Goal: Task Accomplishment & Management: Use online tool/utility

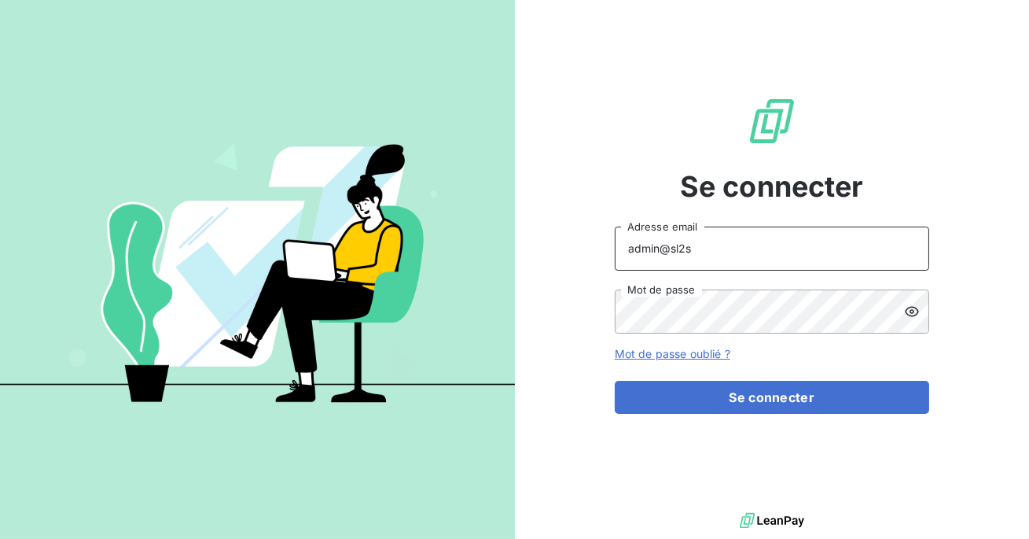
click at [767, 252] on input "admin@sl2s" at bounding box center [772, 248] width 315 height 44
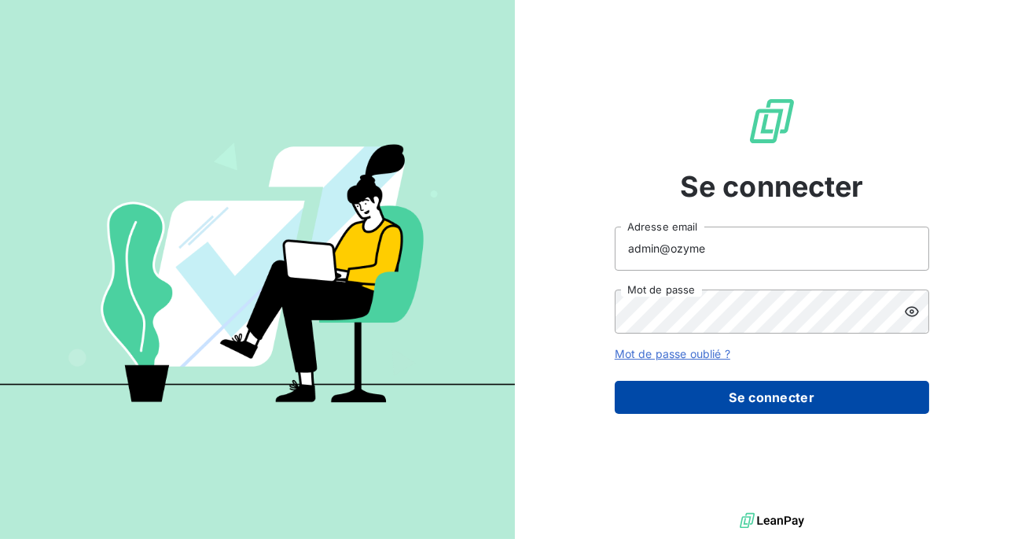
type input "admin@ozyme"
click at [760, 392] on button "Se connecter" at bounding box center [772, 397] width 315 height 33
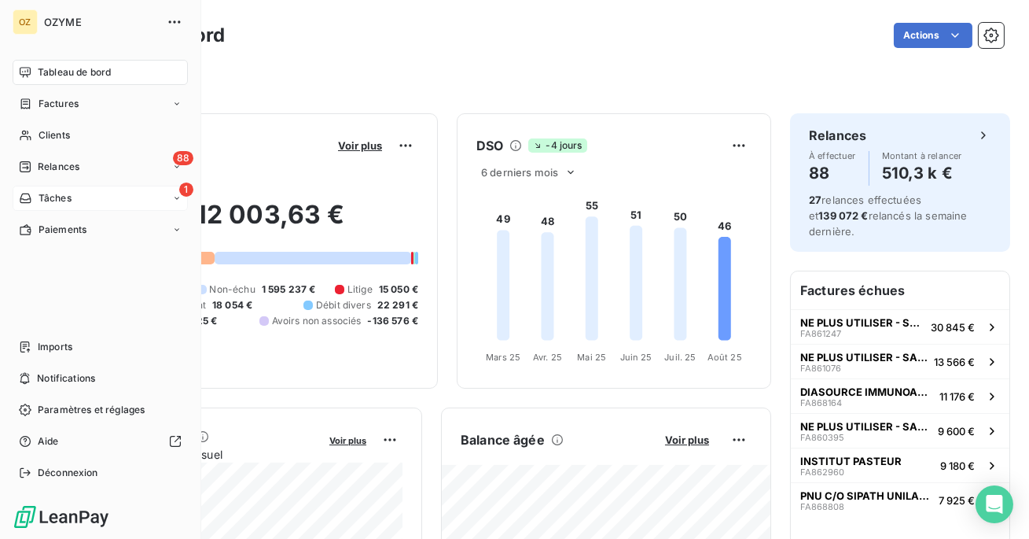
click at [34, 197] on div "Tâches" at bounding box center [45, 198] width 53 height 14
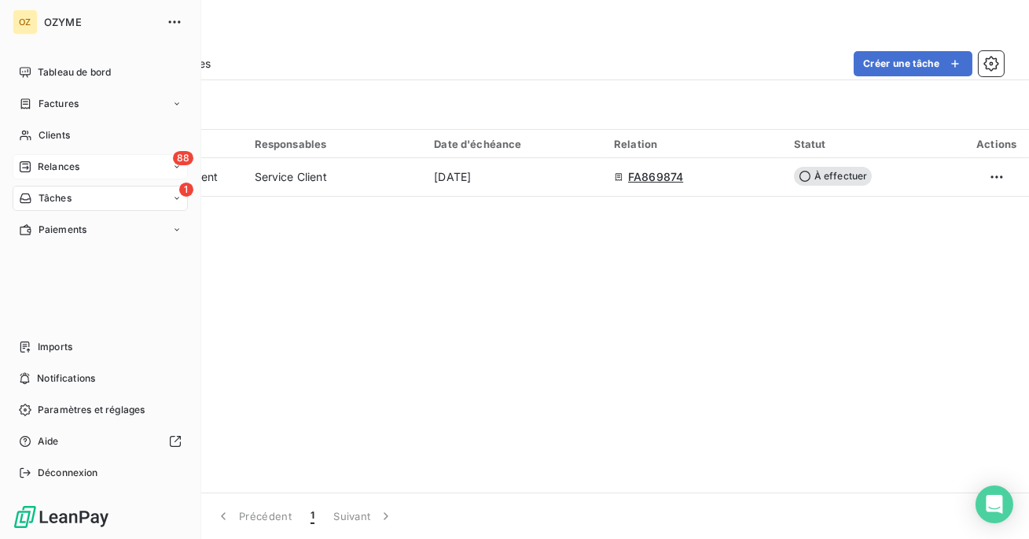
click at [35, 160] on div "Relances" at bounding box center [49, 167] width 61 height 14
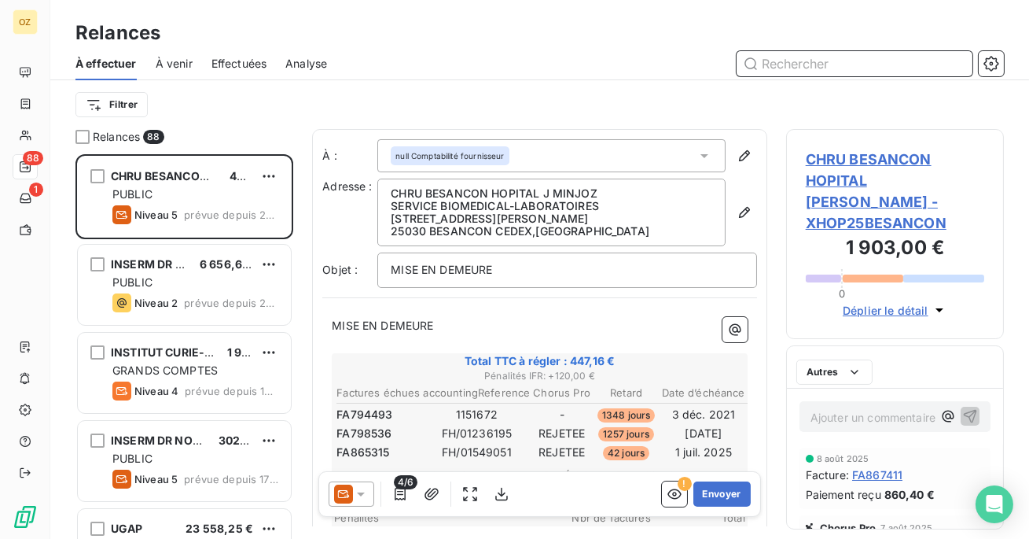
scroll to position [384, 218]
paste input "Ximmusmol33bordea"
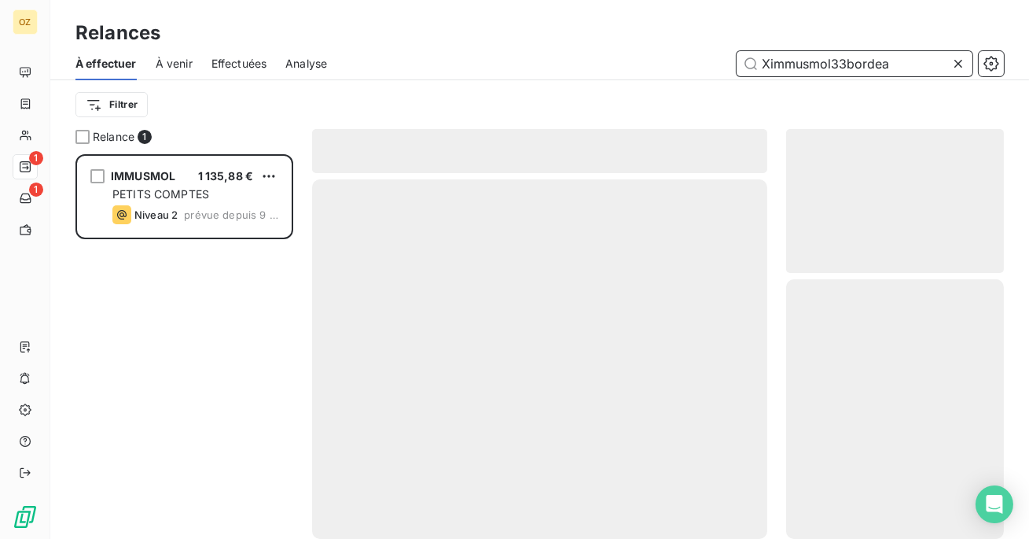
scroll to position [384, 218]
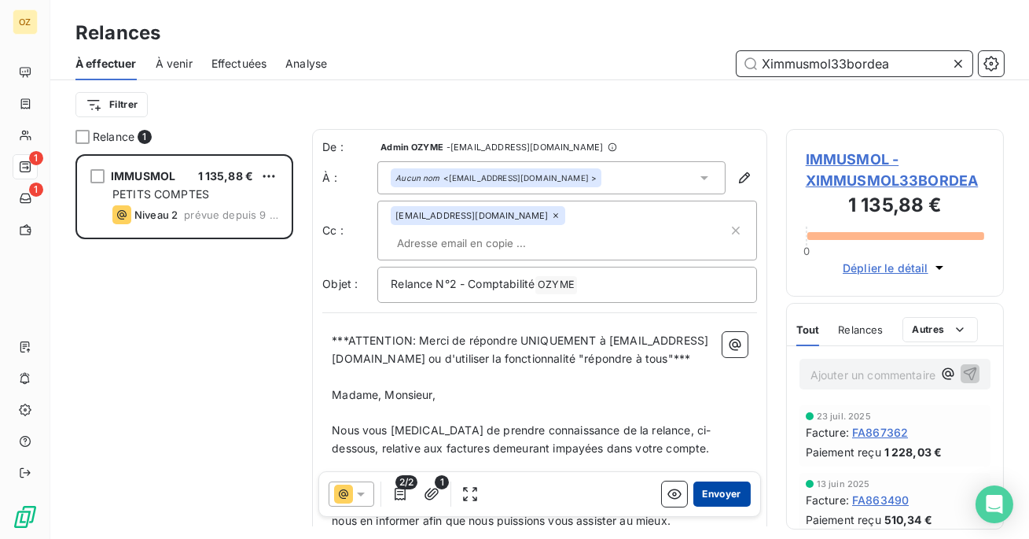
type input "Ximmusmol33bordea"
click at [721, 496] on button "Envoyer" at bounding box center [721, 493] width 57 height 25
click at [847, 167] on span "IMMUSMOL - XIMMUSMOL33BORDEA" at bounding box center [895, 170] width 178 height 42
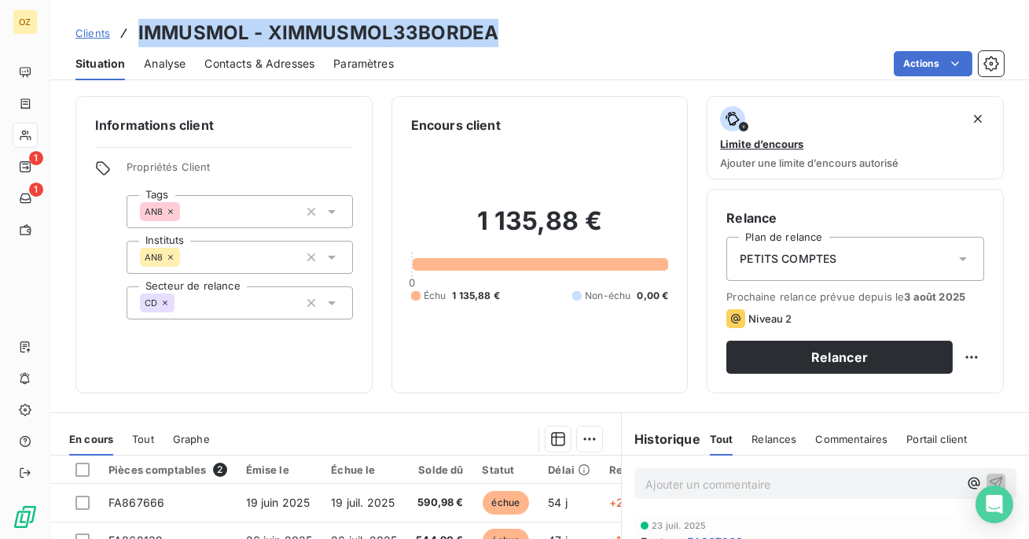
drag, startPoint x: 506, startPoint y: 31, endPoint x: 189, endPoint y: 13, distance: 317.4
click at [189, 13] on div "Clients IMMUSMOL - XIMMUSMOL33BORDEA Situation Analyse Contacts & Adresses Para…" at bounding box center [539, 40] width 979 height 80
copy h3 "IMMUSMOL - XIMMUSMOL33BORDEA"
click at [253, 54] on div "Contacts & Adresses" at bounding box center [259, 63] width 110 height 33
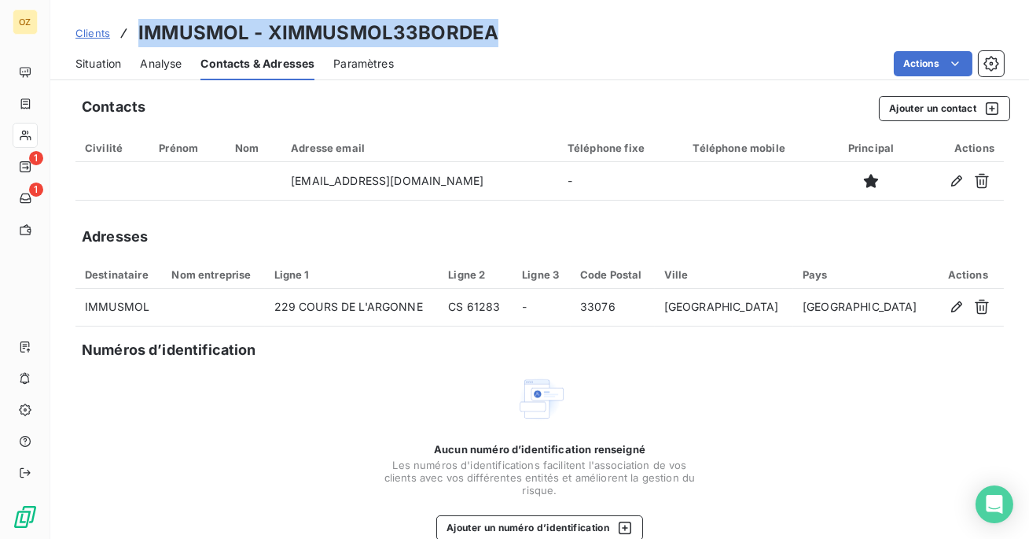
click at [109, 61] on span "Situation" at bounding box center [98, 64] width 46 height 16
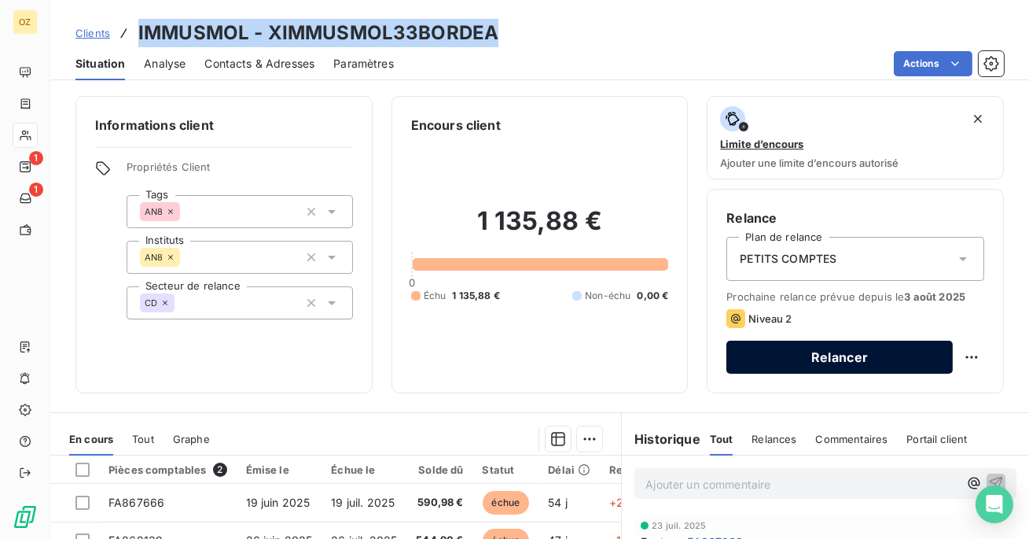
click at [771, 359] on button "Relancer" at bounding box center [840, 356] width 226 height 33
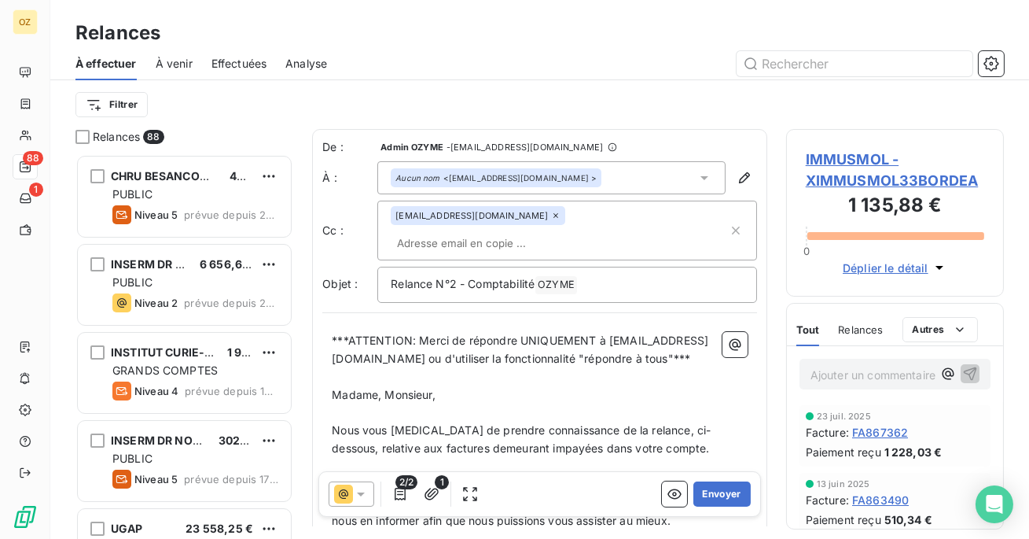
scroll to position [384, 218]
type input ""erreur lors de l'envoi du mail""
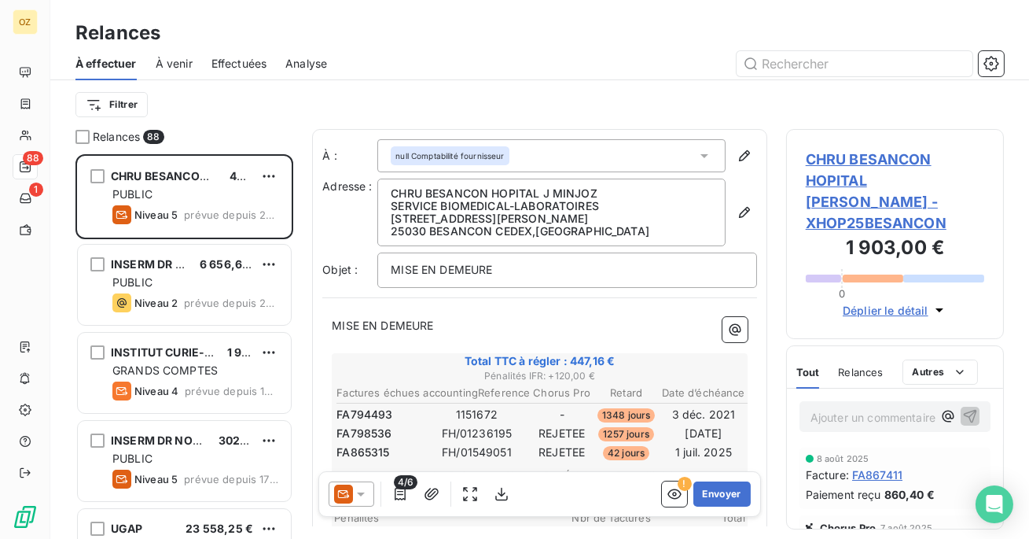
scroll to position [384, 218]
paste input "XIMMUSMOL33BORDEA"
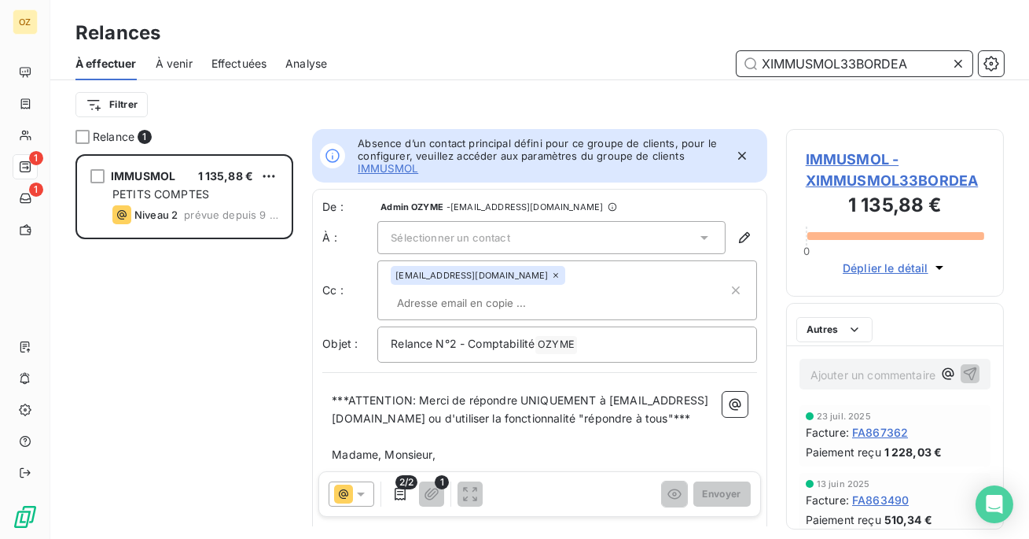
scroll to position [384, 218]
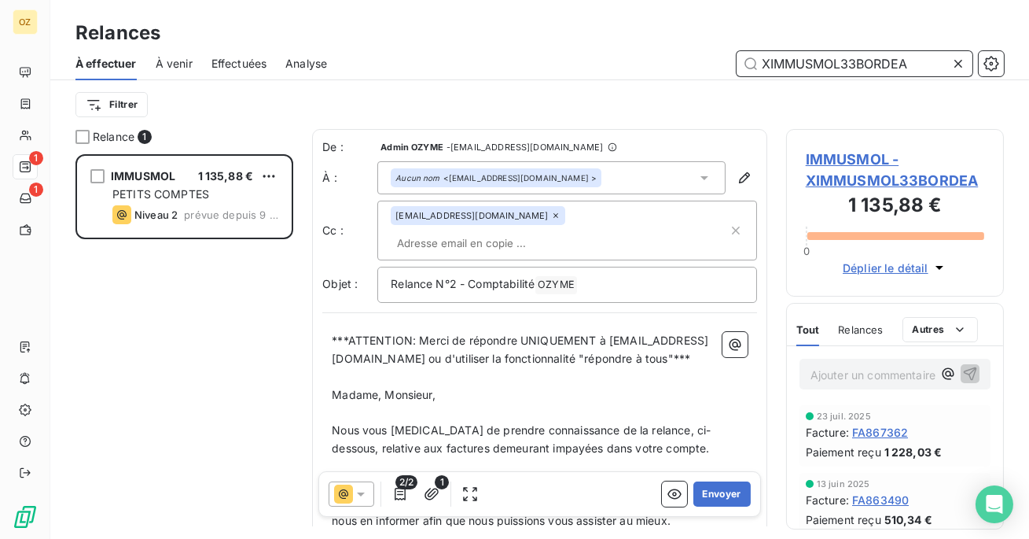
type input "XIMMUSMOL33BORDEA"
